Goal: Transaction & Acquisition: Subscribe to service/newsletter

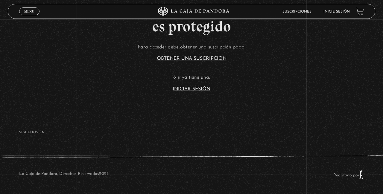
scroll to position [150, 0]
click at [203, 92] on link "Iniciar Sesión" at bounding box center [192, 89] width 38 height 5
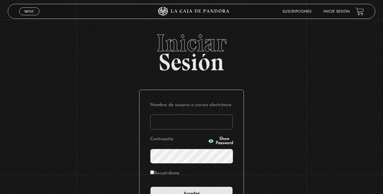
click at [176, 127] on input "Nombre de usuario o correo electrónico" at bounding box center [191, 122] width 83 height 15
type input "mramirez33"
click at [150, 187] on input "Acceder" at bounding box center [191, 194] width 83 height 15
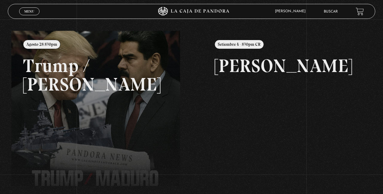
scroll to position [63, 0]
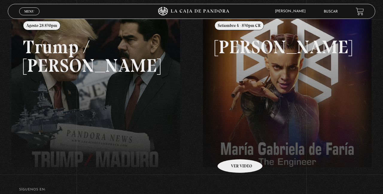
scroll to position [82, 0]
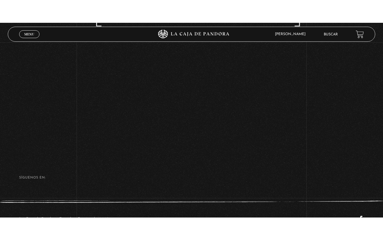
scroll to position [71, 0]
